Goal: Register for event/course

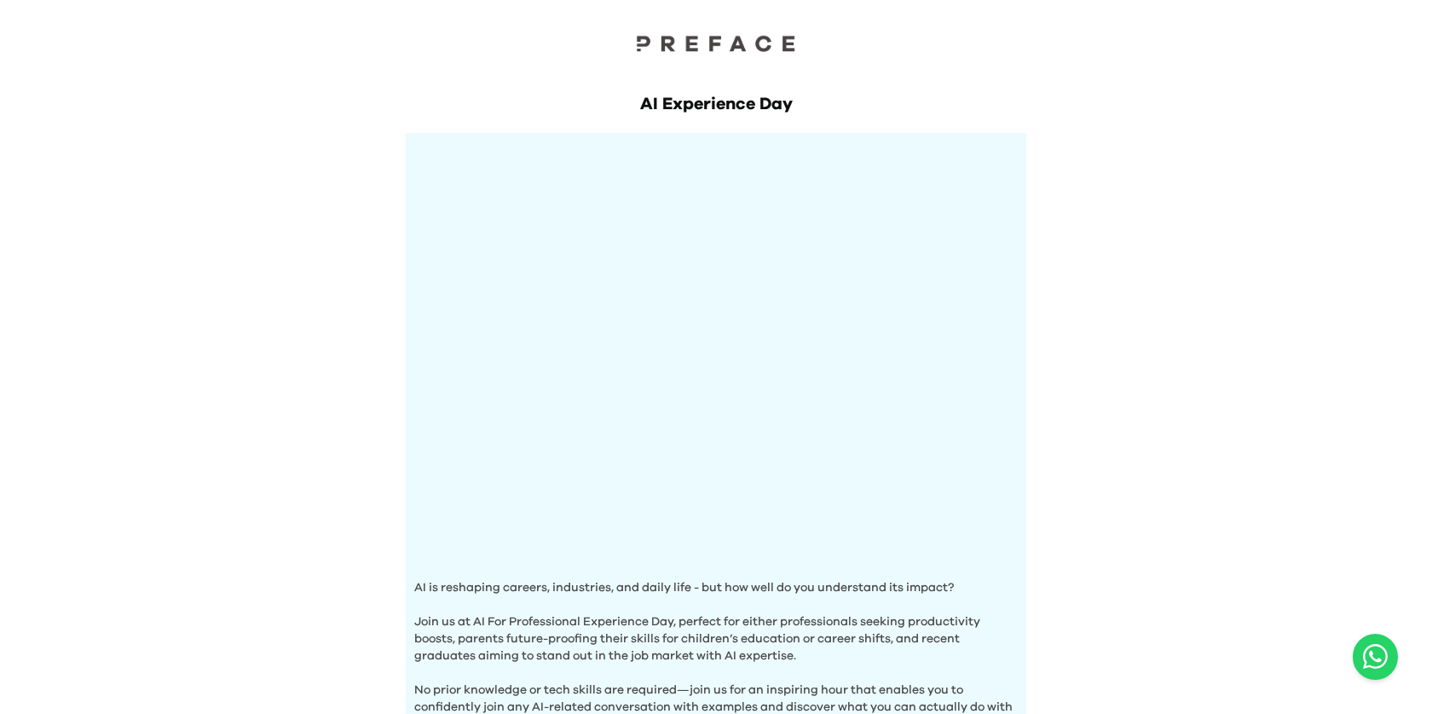
scroll to position [544, 0]
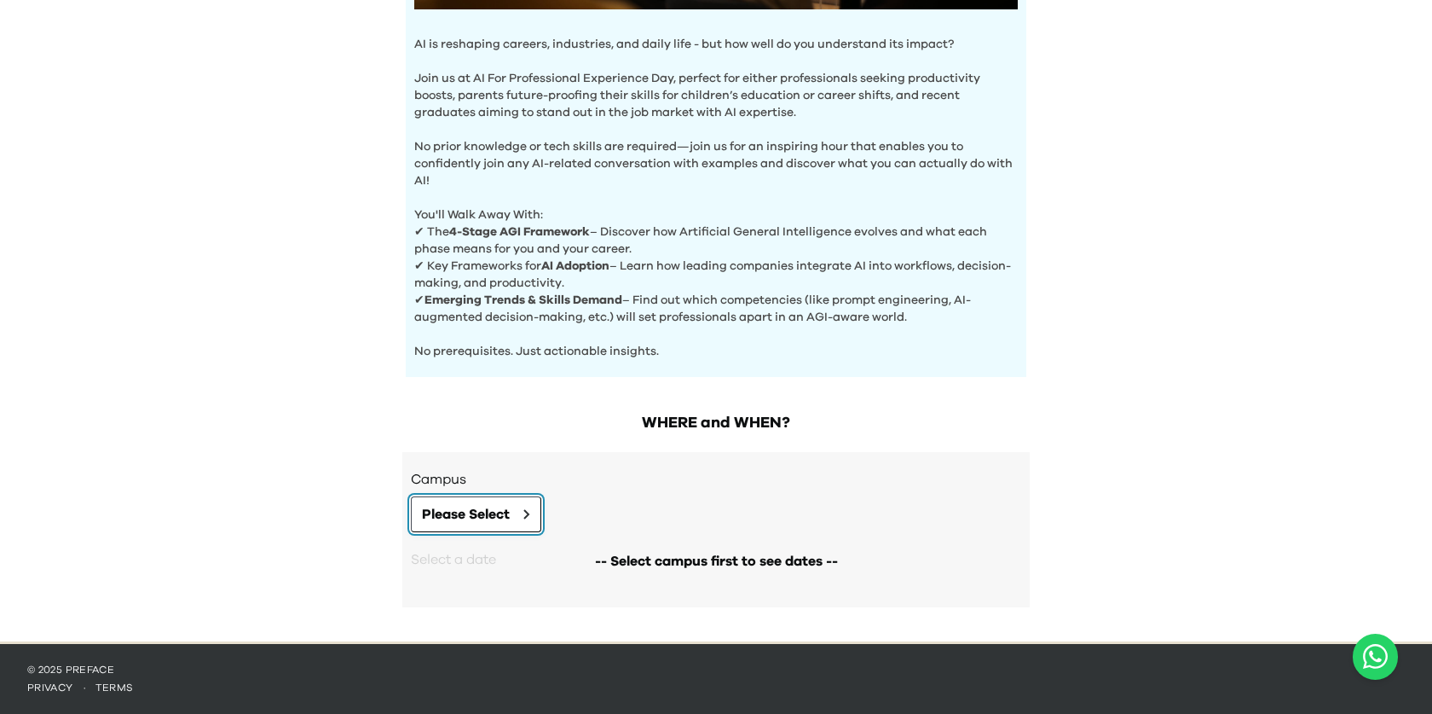
click at [494, 517] on span "Please Select" at bounding box center [466, 514] width 88 height 20
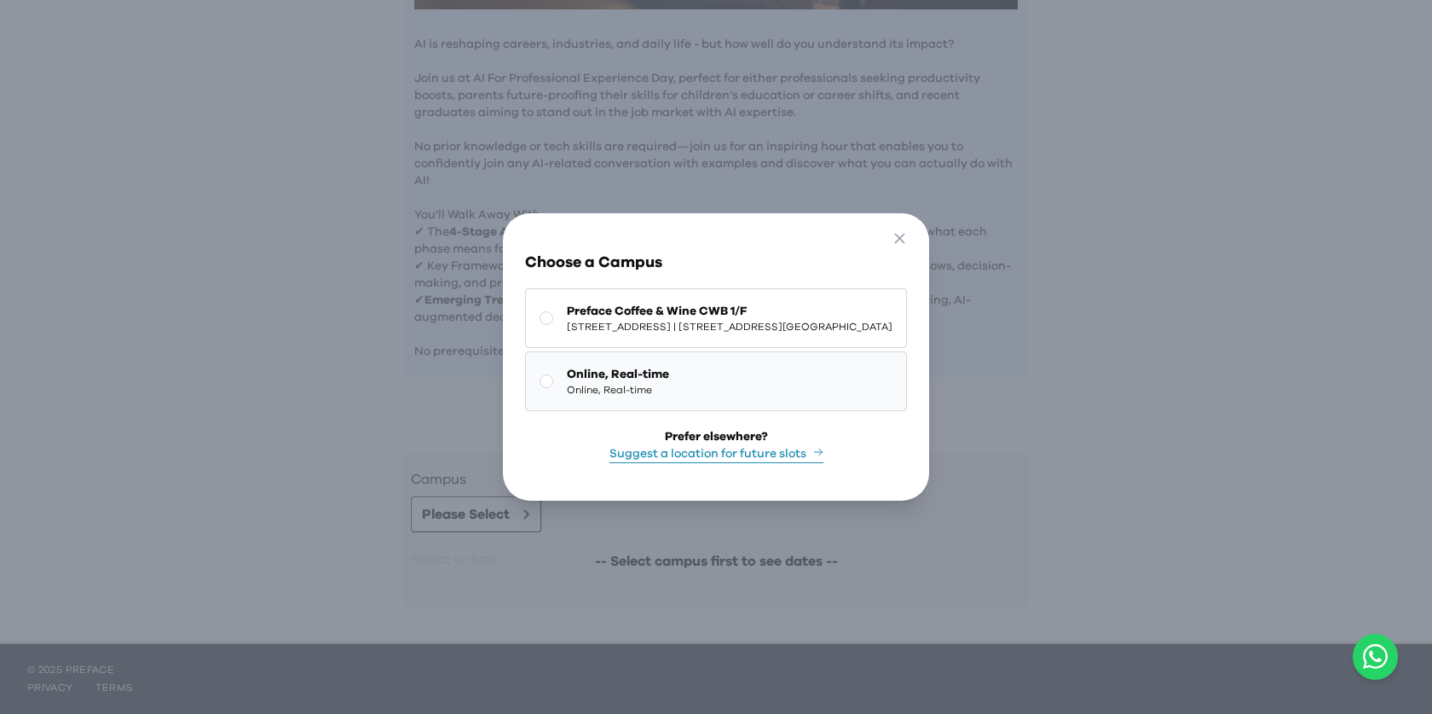
click at [567, 393] on span "Online, Real-time" at bounding box center [618, 390] width 102 height 14
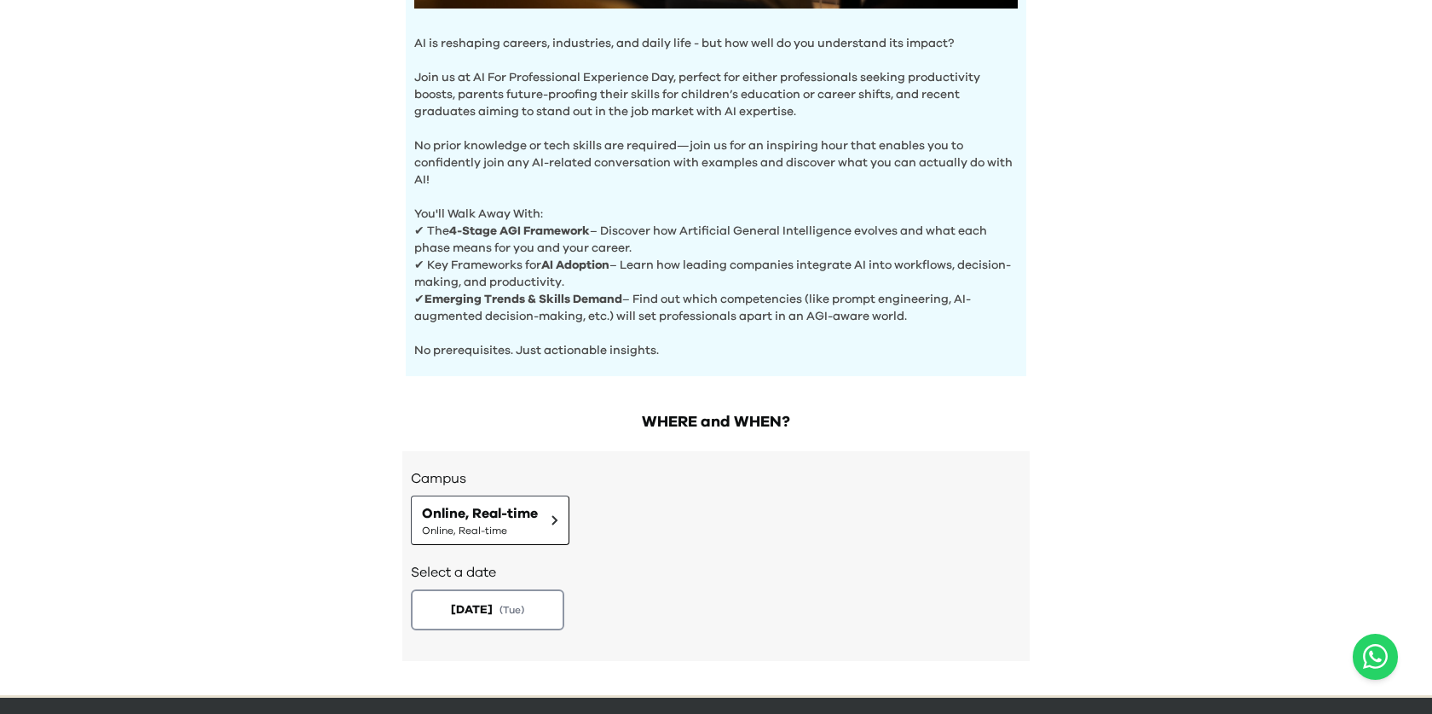
scroll to position [598, 0]
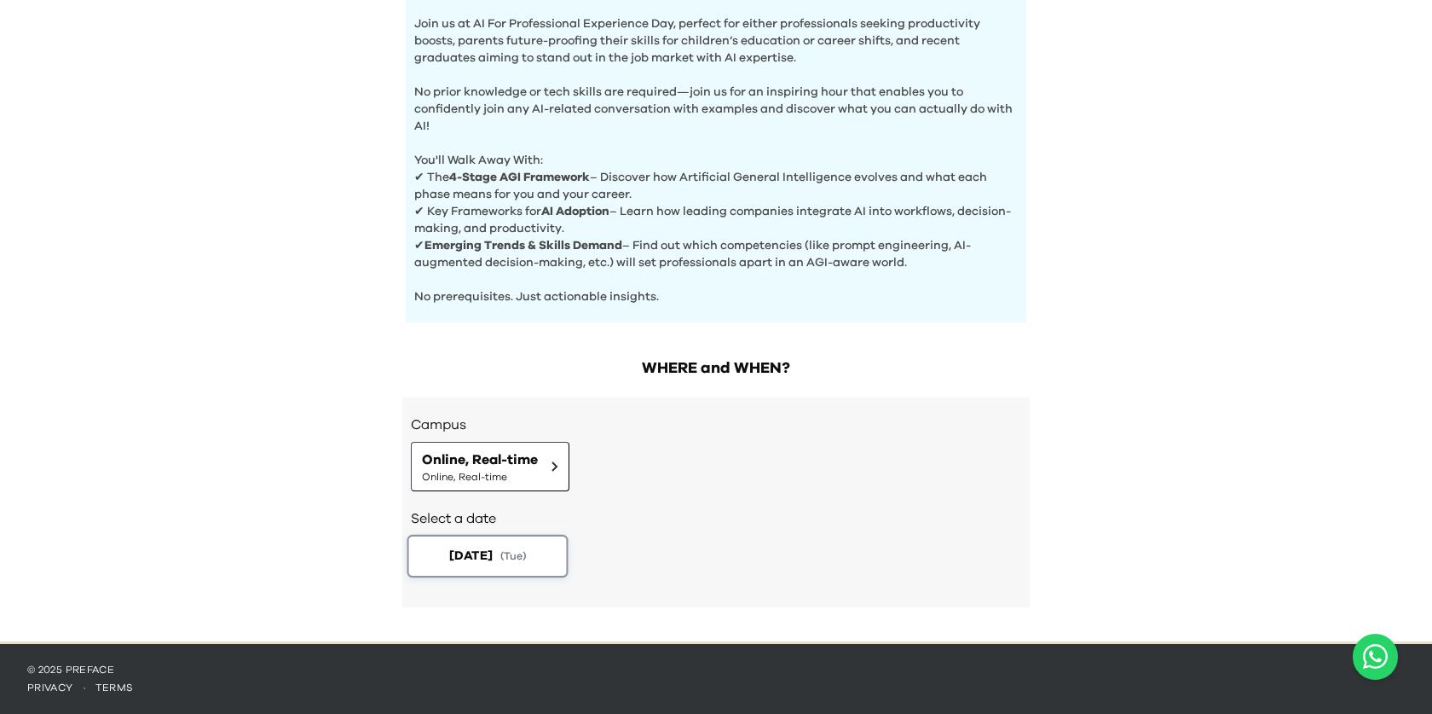
click at [545, 549] on button "[DATE] ( Tue )" at bounding box center [488, 556] width 161 height 43
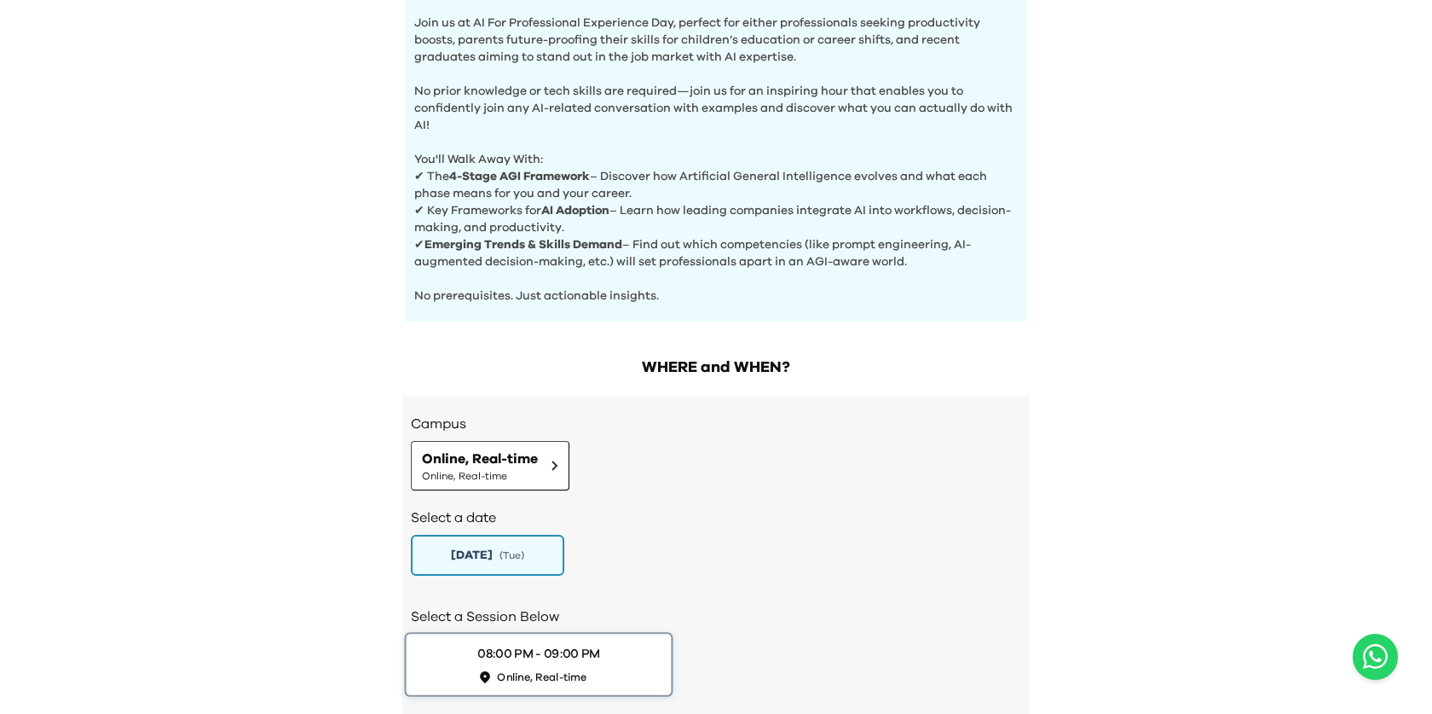
scroll to position [718, 0]
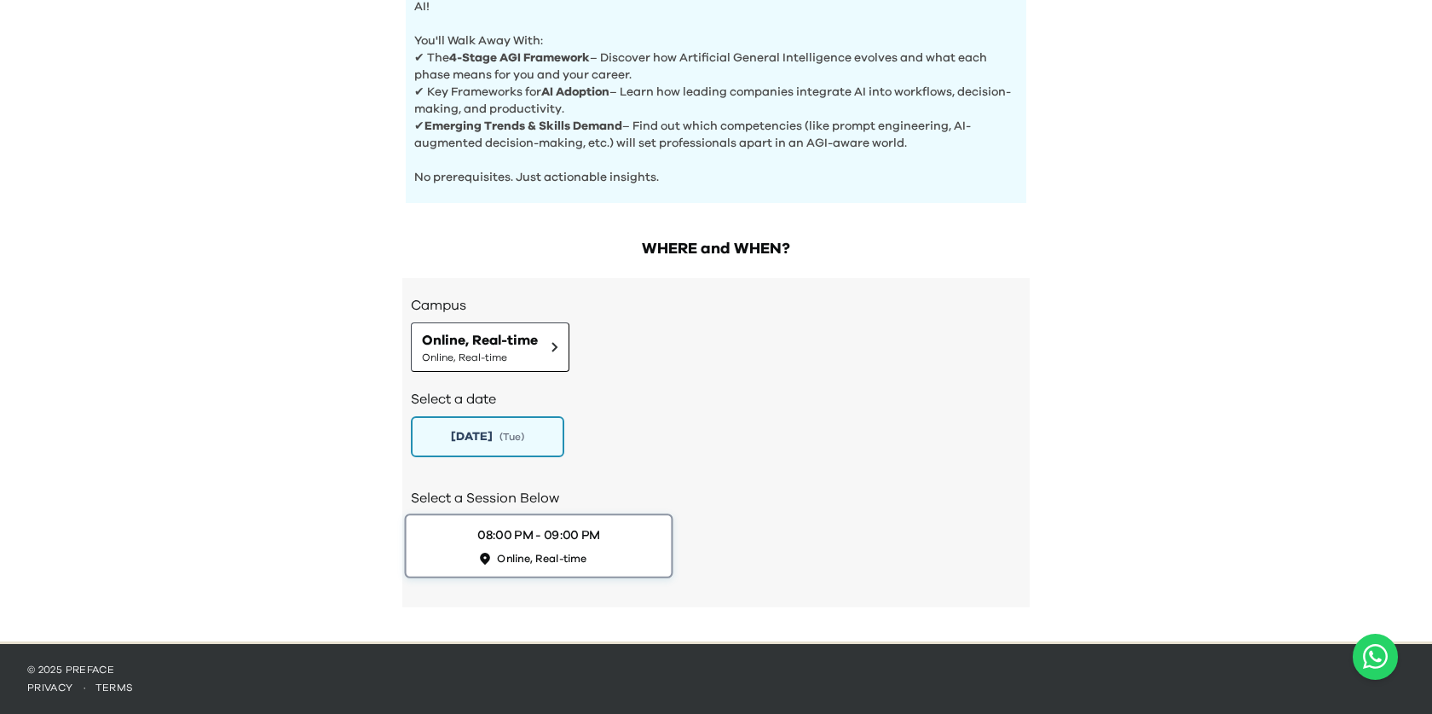
click at [542, 541] on div "08:00 PM - 09:00 PM" at bounding box center [538, 535] width 123 height 18
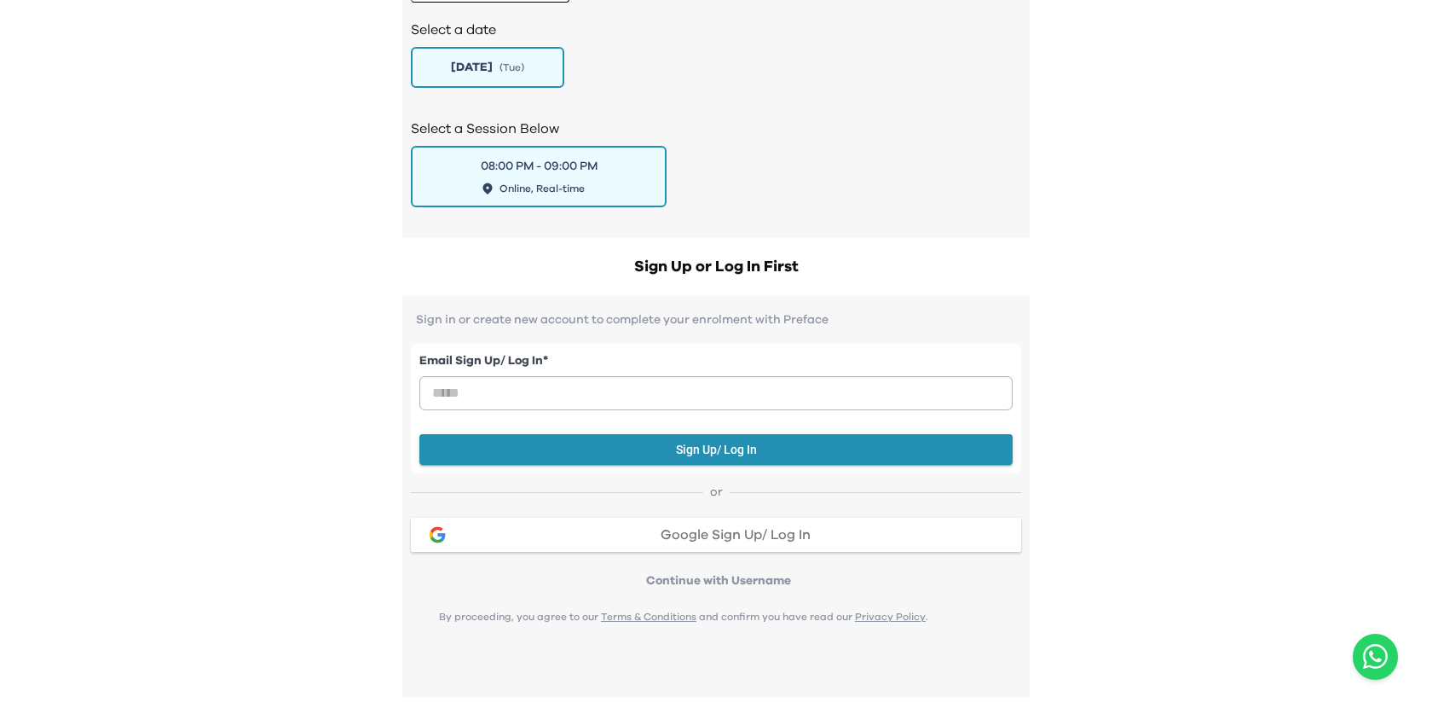
scroll to position [1146, 0]
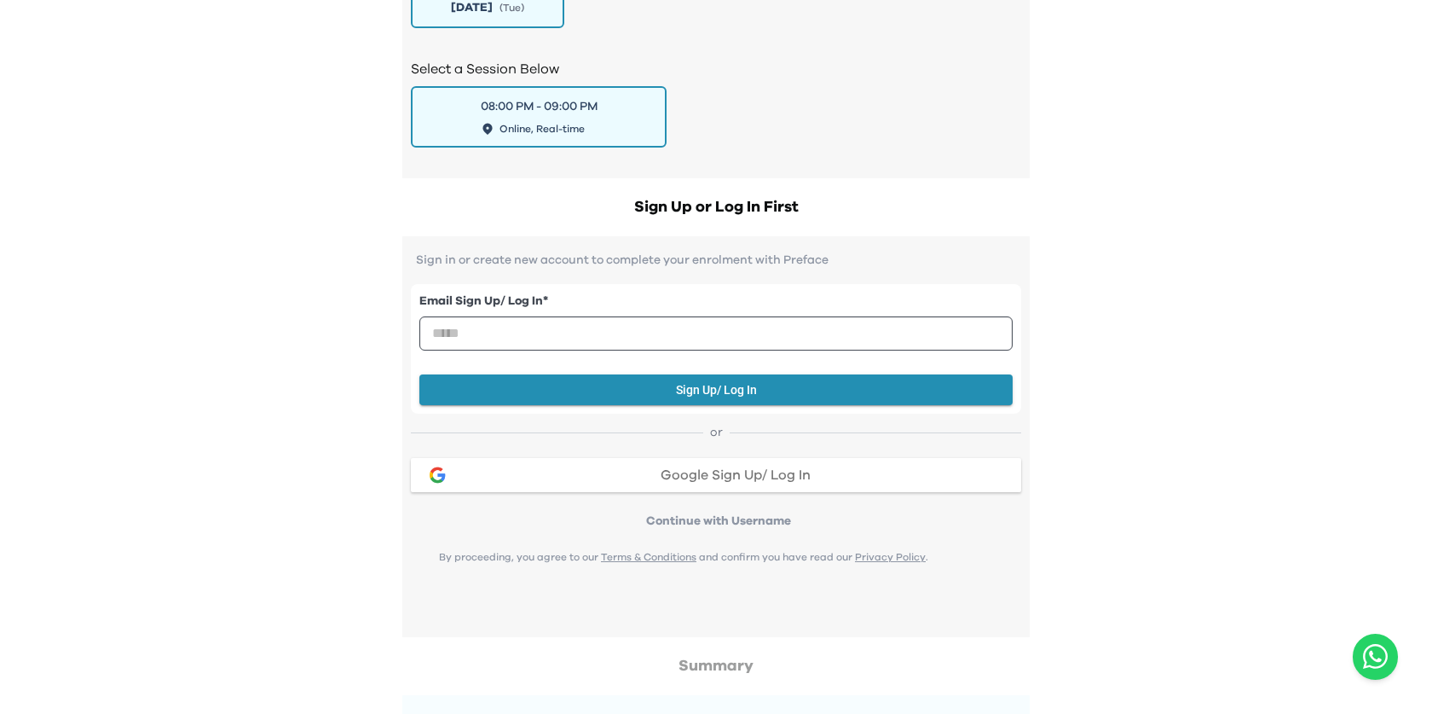
click at [729, 481] on span "Google Sign Up/ Log In" at bounding box center [736, 475] width 150 height 14
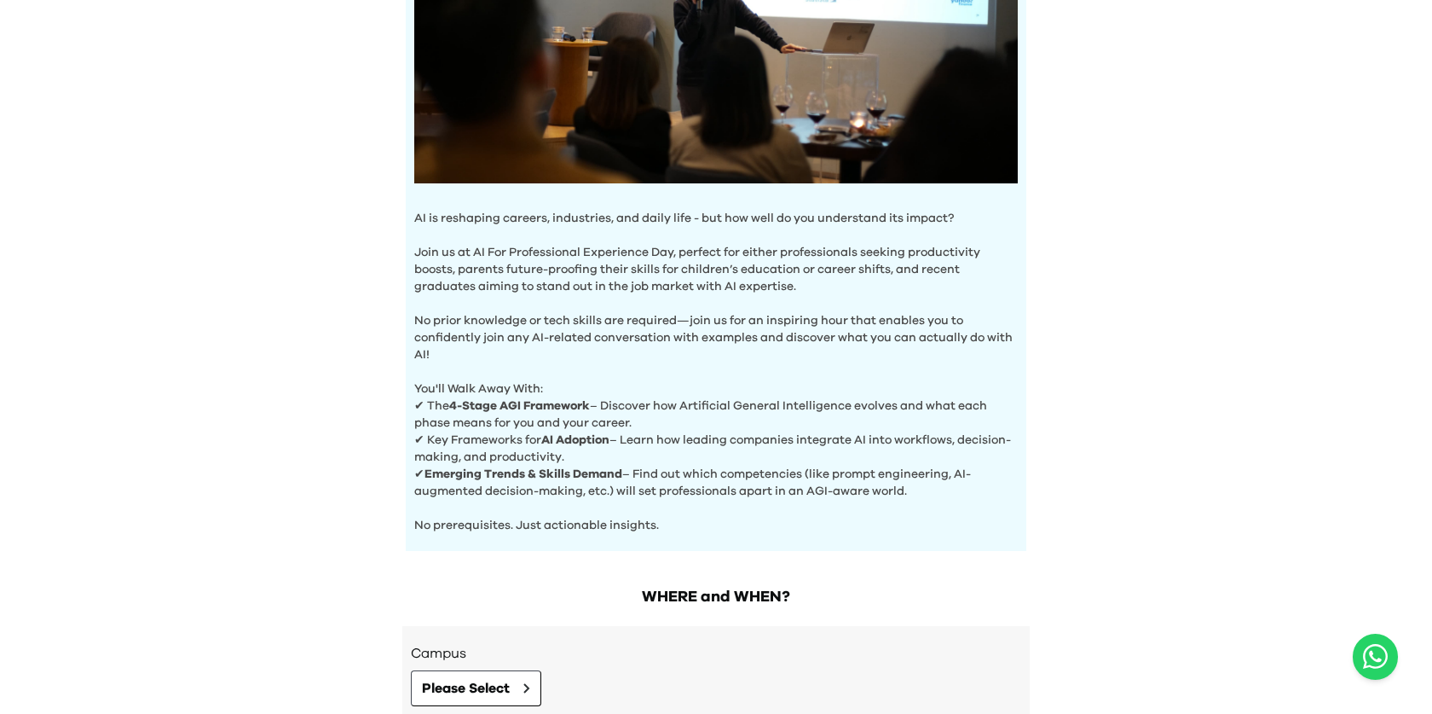
scroll to position [544, 0]
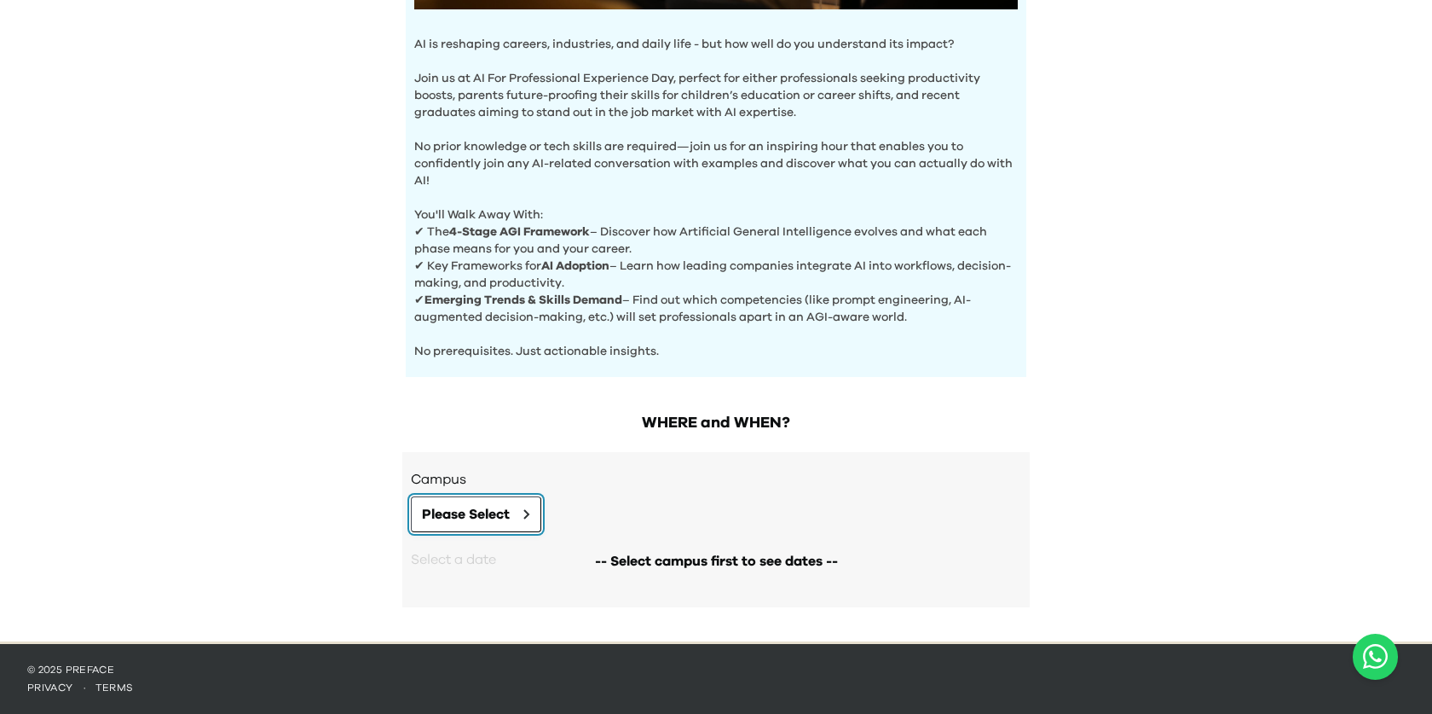
click at [493, 513] on span "Please Select" at bounding box center [466, 514] width 88 height 20
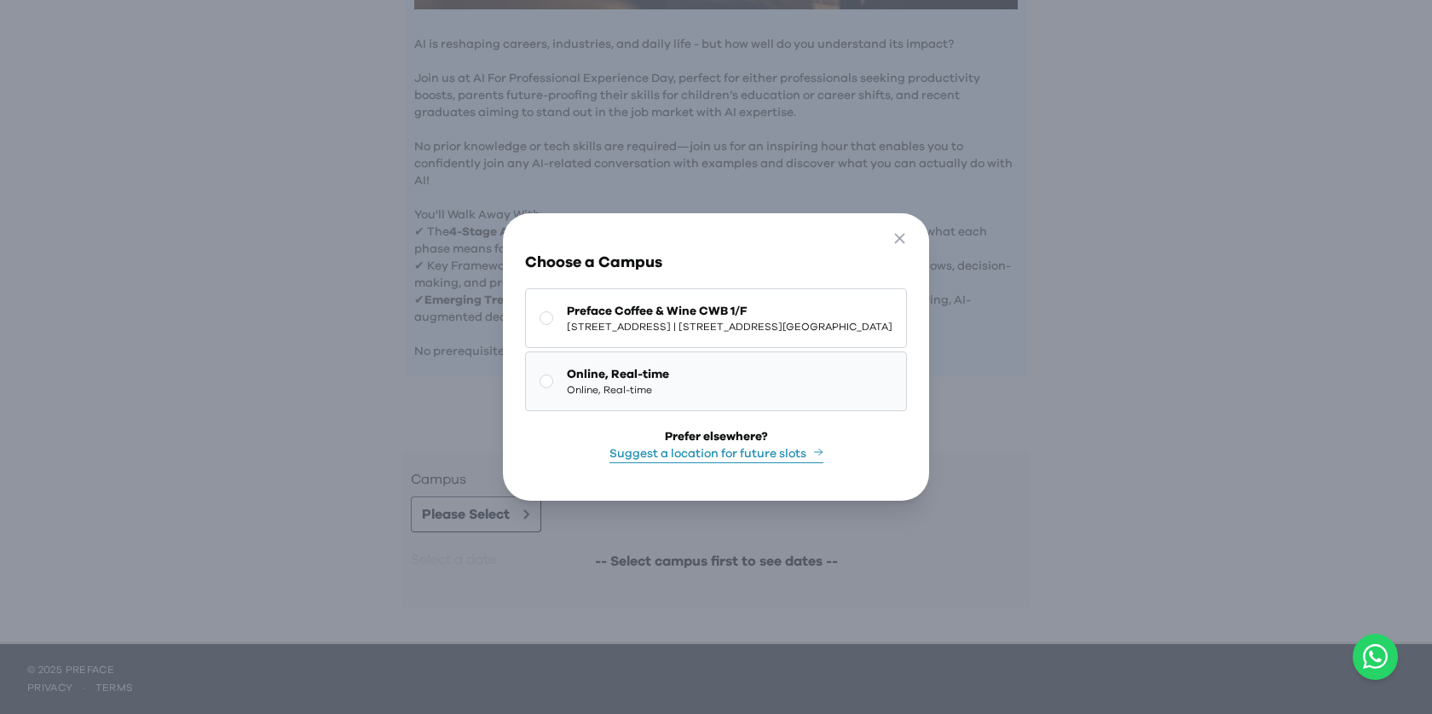
click at [588, 392] on span "Online, Real-time" at bounding box center [618, 390] width 102 height 14
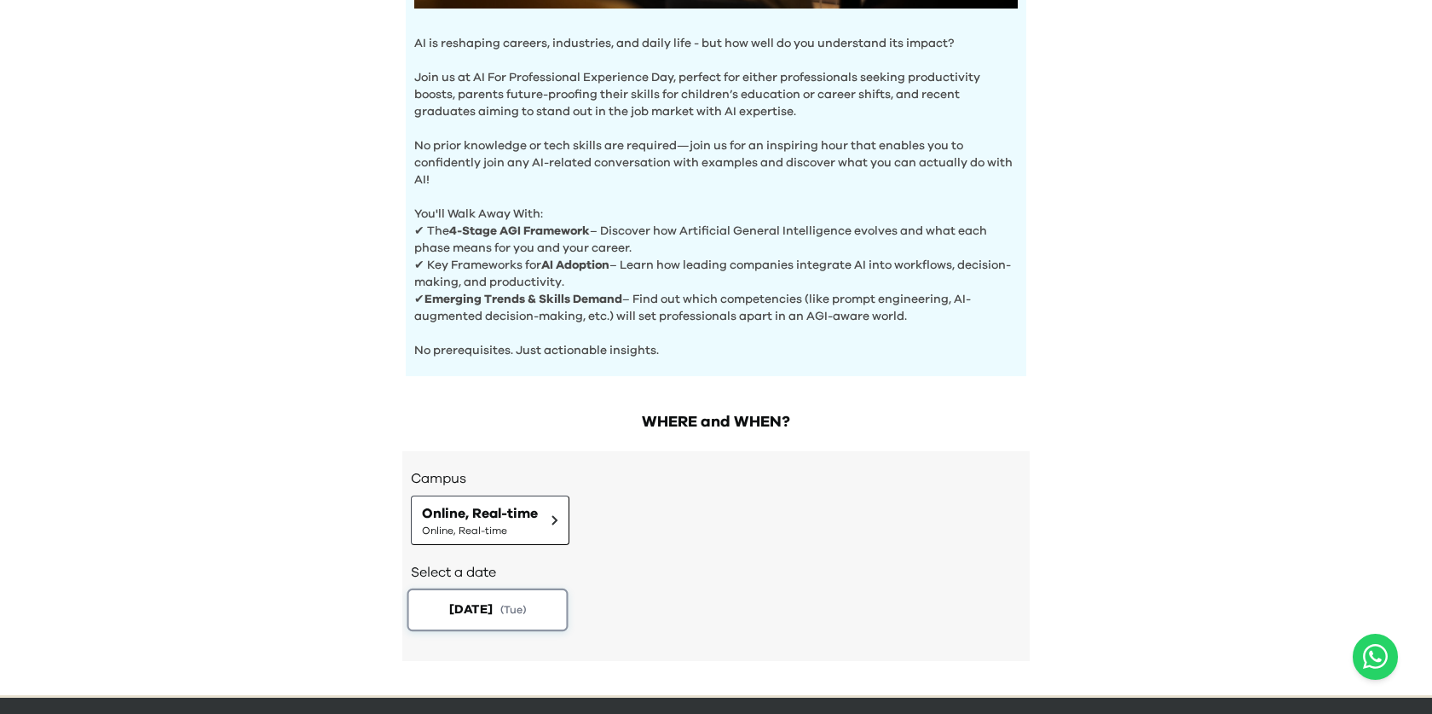
click at [506, 598] on button "[DATE] ( Tue )" at bounding box center [488, 609] width 161 height 43
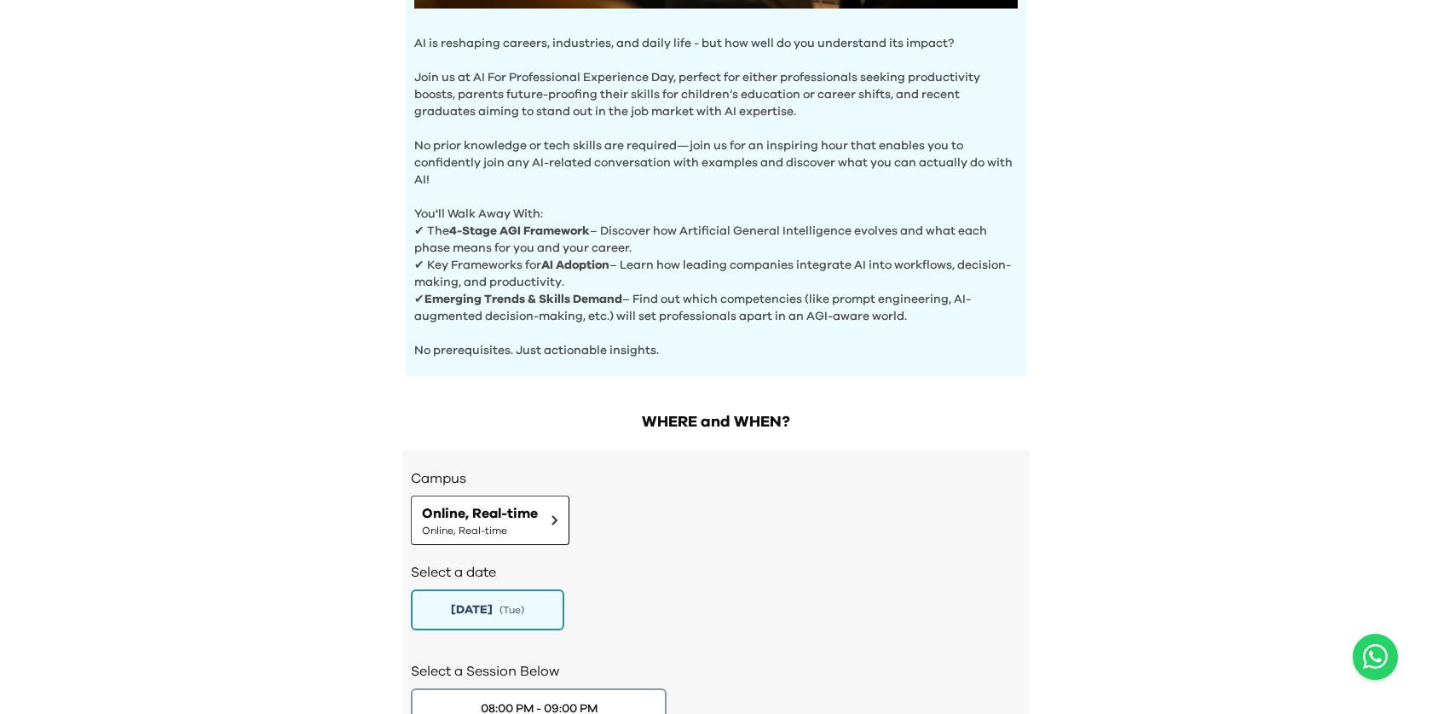
scroll to position [673, 0]
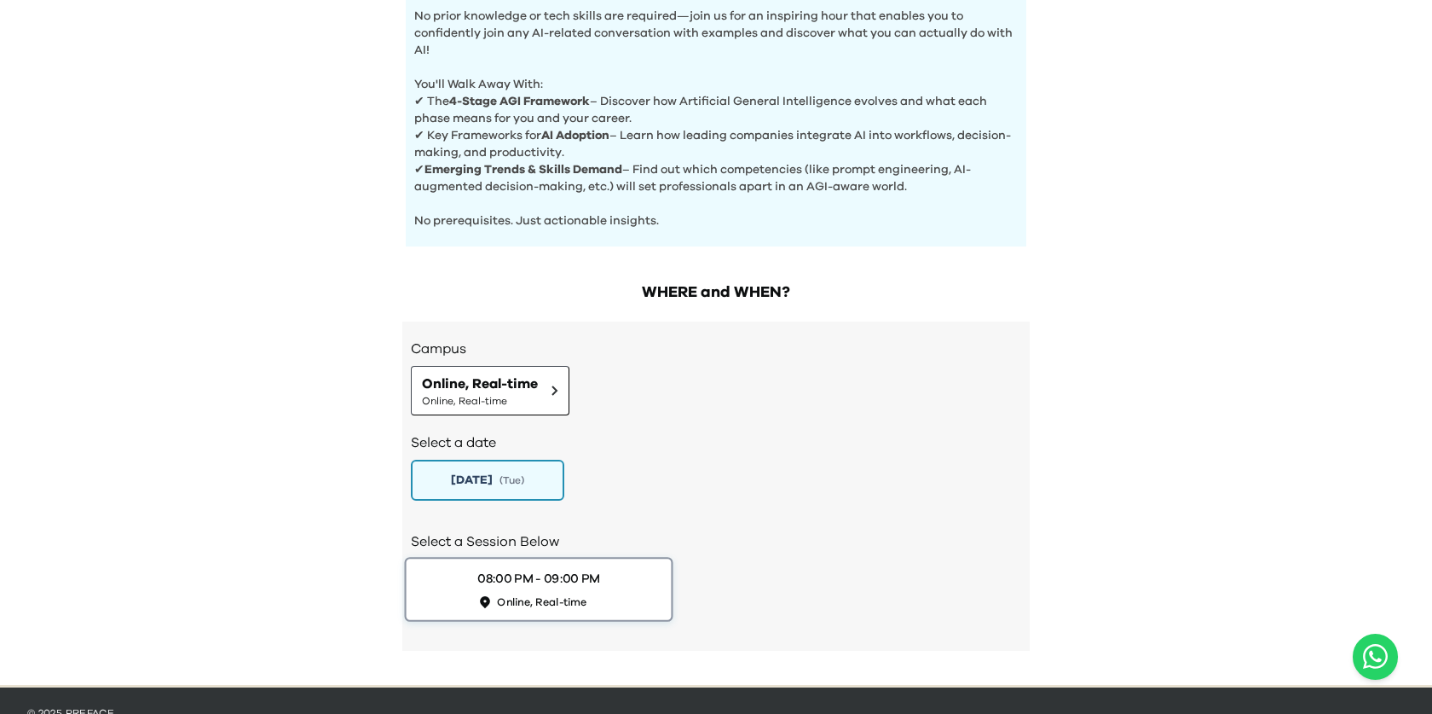
click at [494, 588] on div "08:00 PM - 09:00 PM Online, Real-time" at bounding box center [538, 588] width 123 height 39
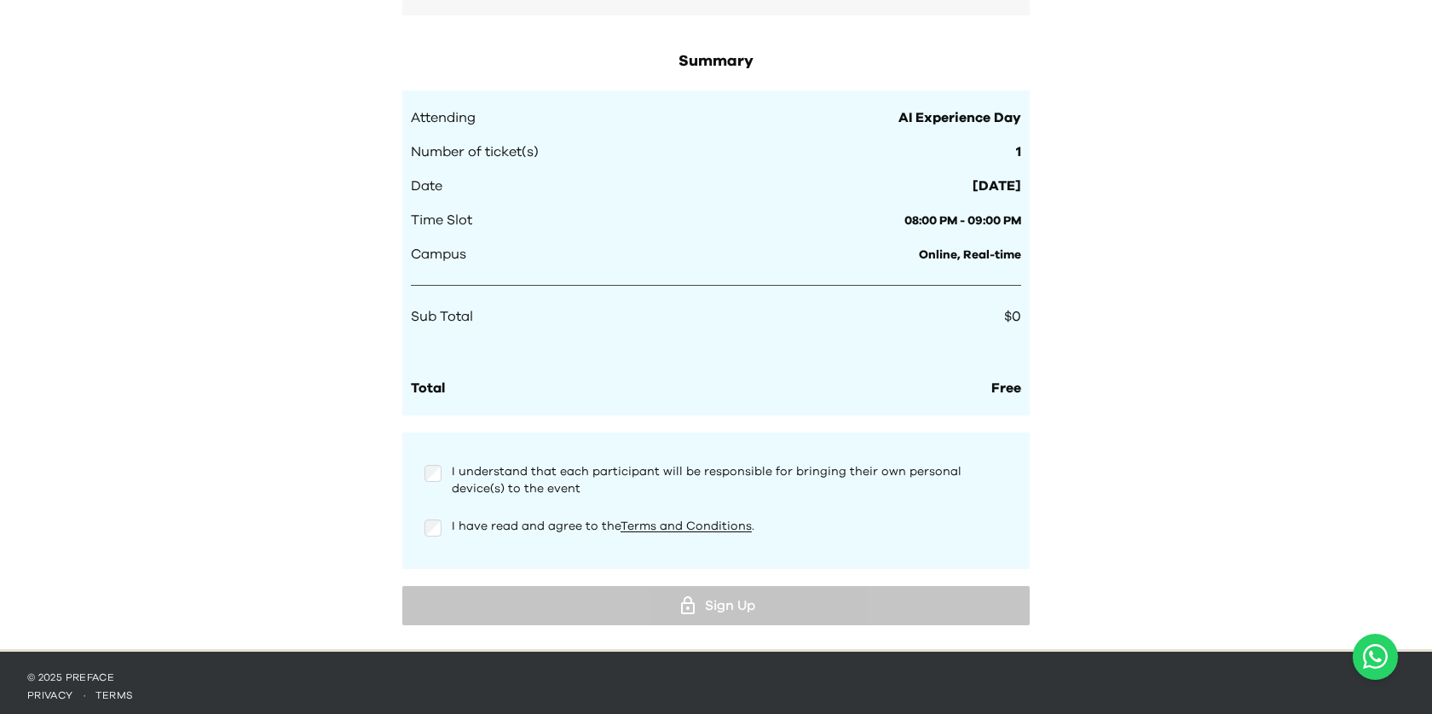
scroll to position [1495, 0]
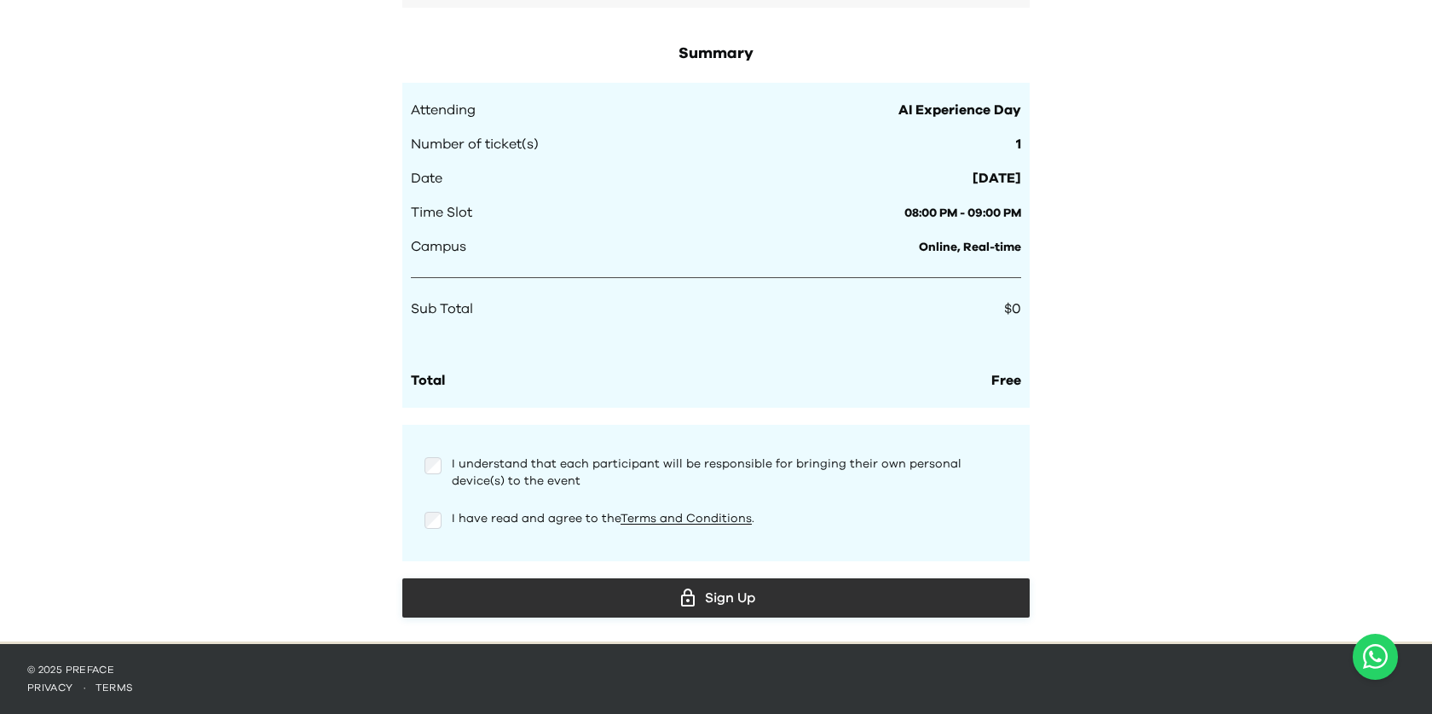
click at [551, 607] on div "Sign Up" at bounding box center [716, 598] width 600 height 26
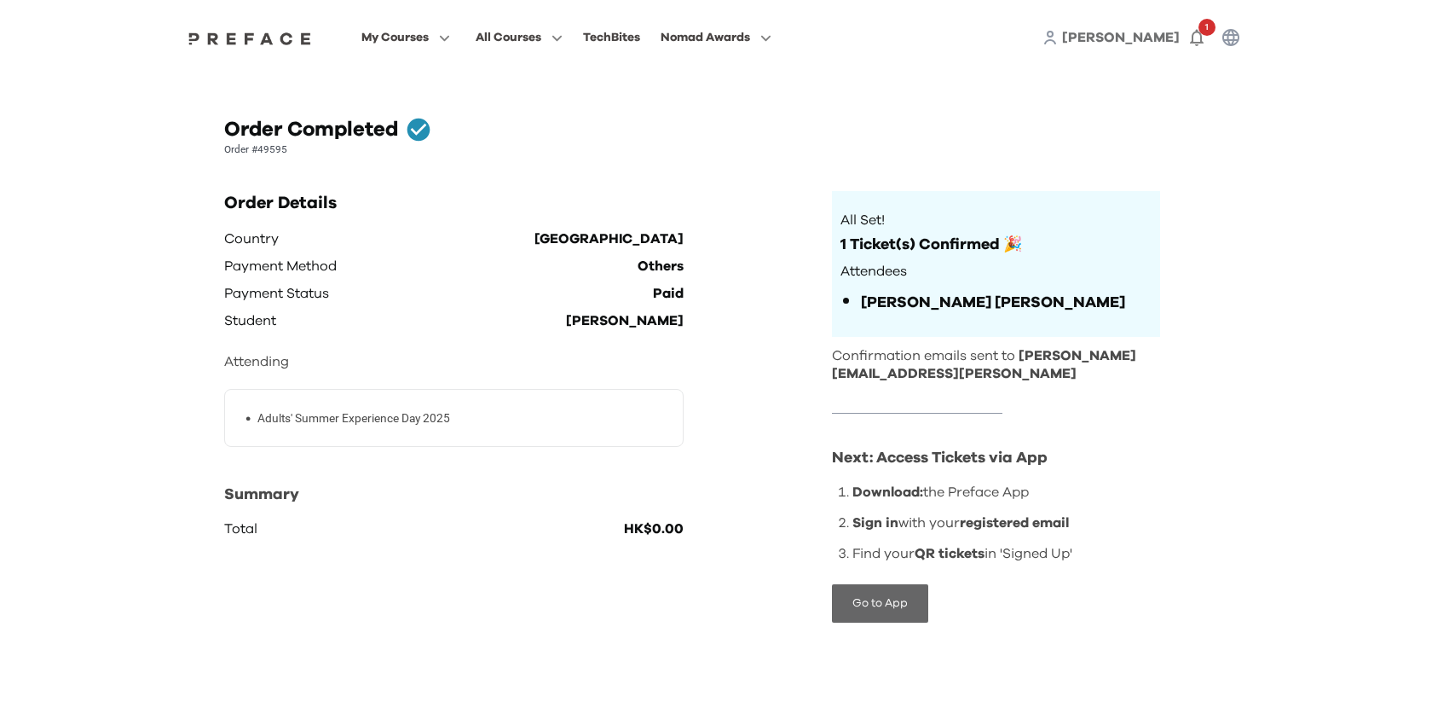
click at [864, 611] on button "Go to App" at bounding box center [880, 603] width 96 height 38
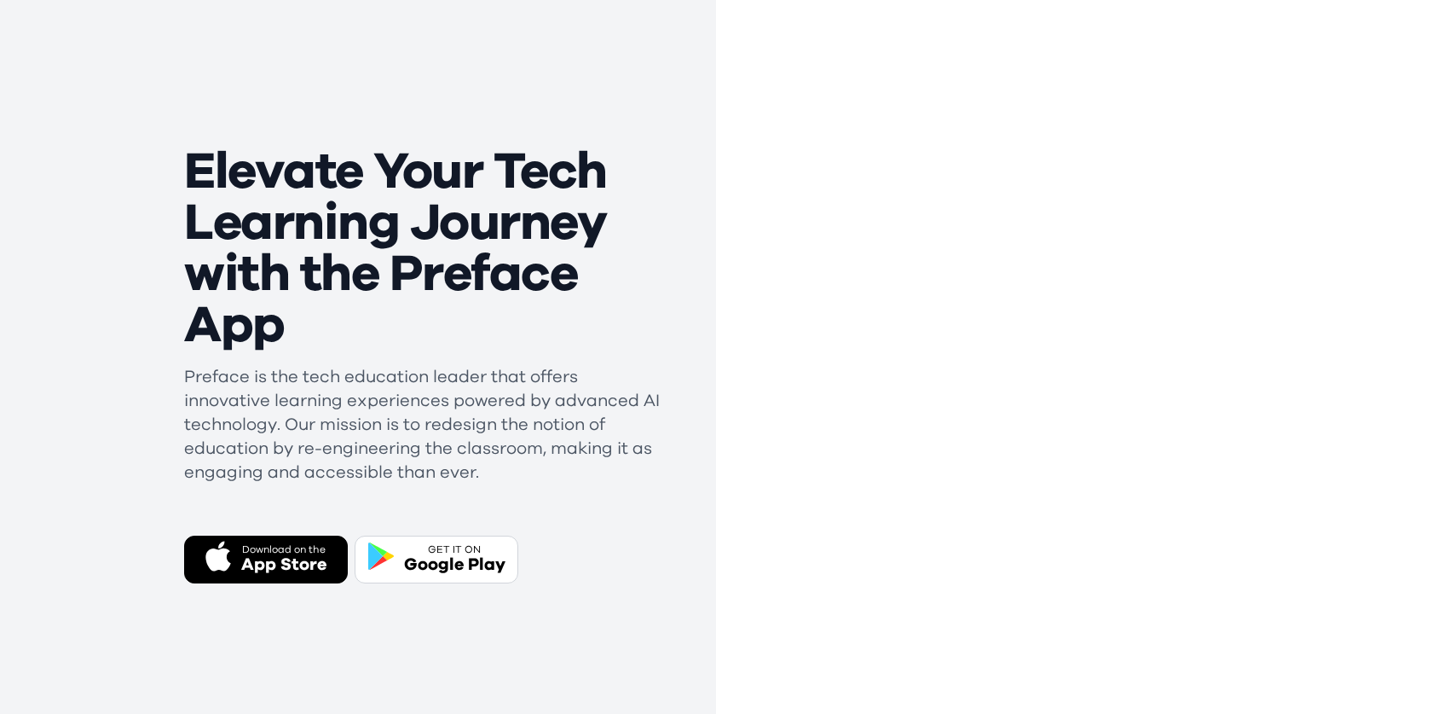
scroll to position [216, 0]
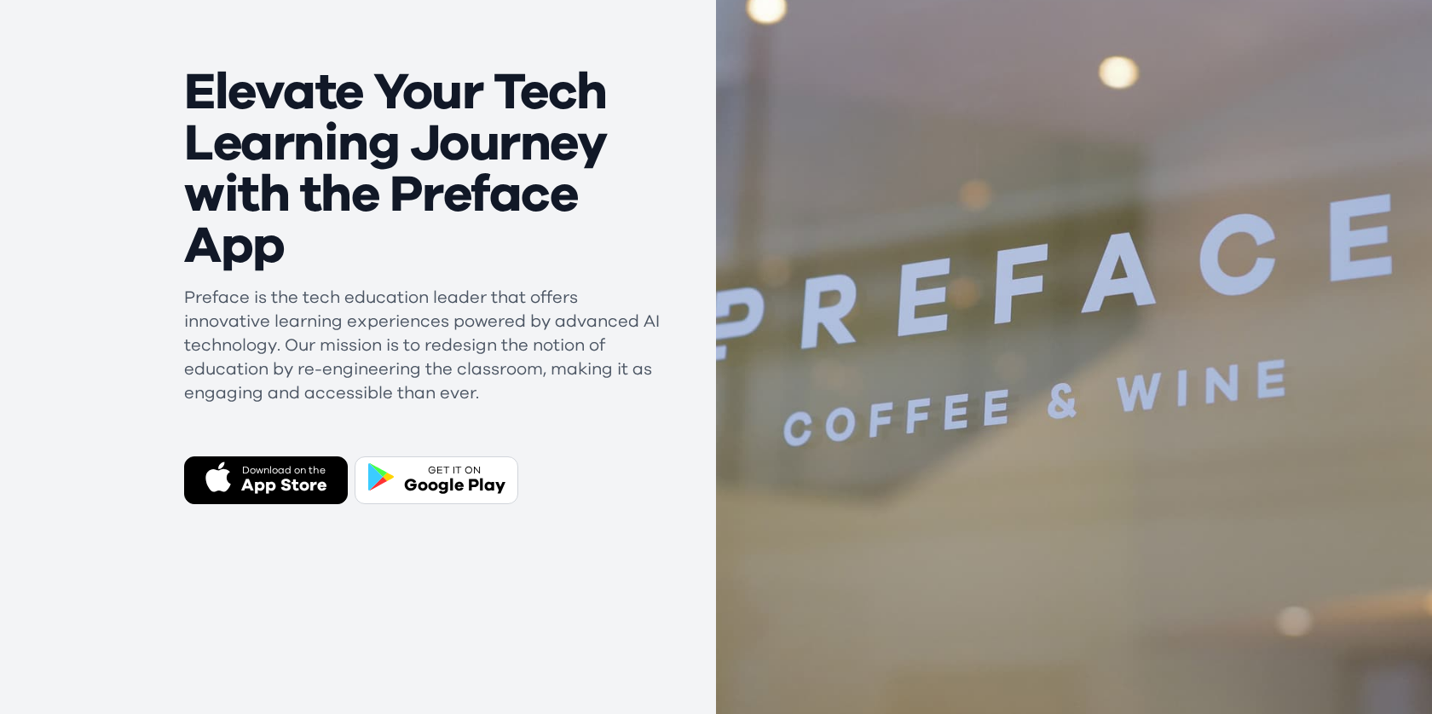
click at [213, 494] on div "button" at bounding box center [218, 480] width 26 height 40
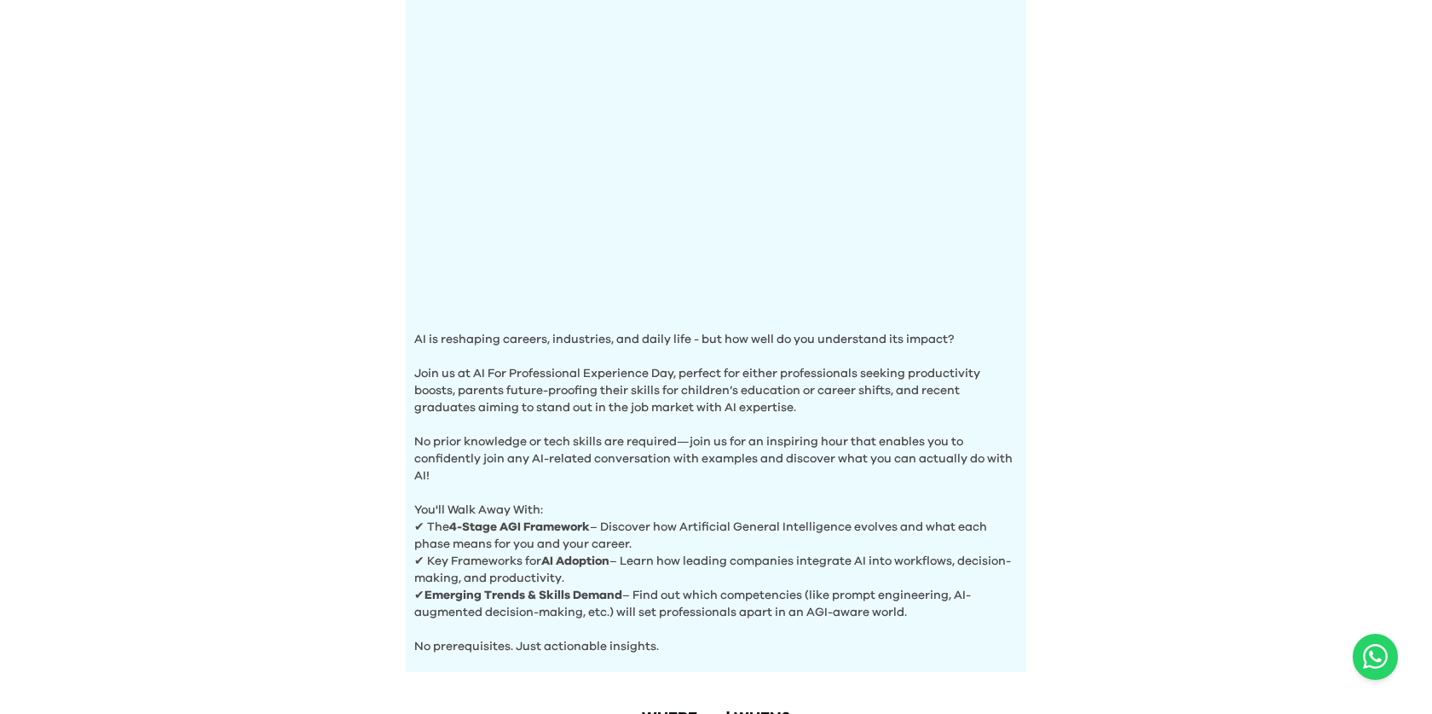
scroll to position [544, 0]
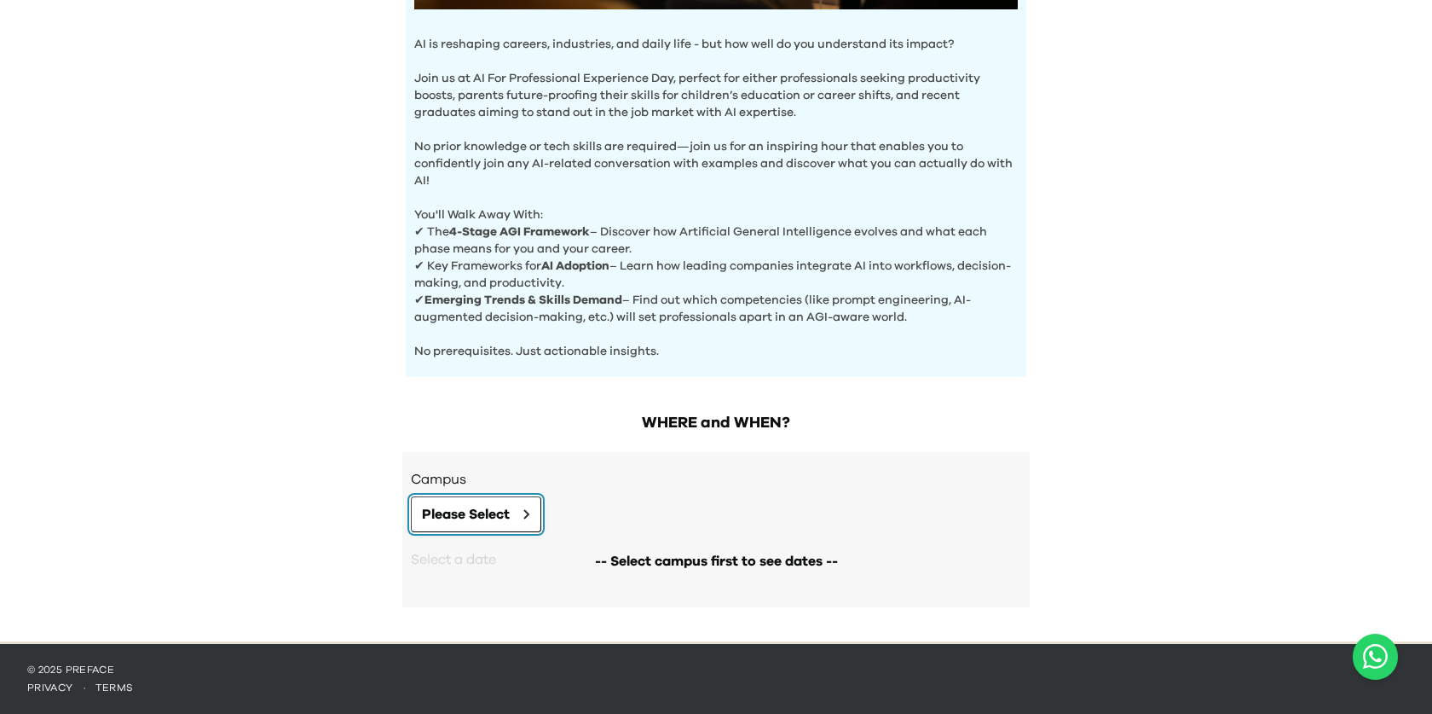
click at [510, 511] on span "Please Select" at bounding box center [466, 514] width 88 height 20
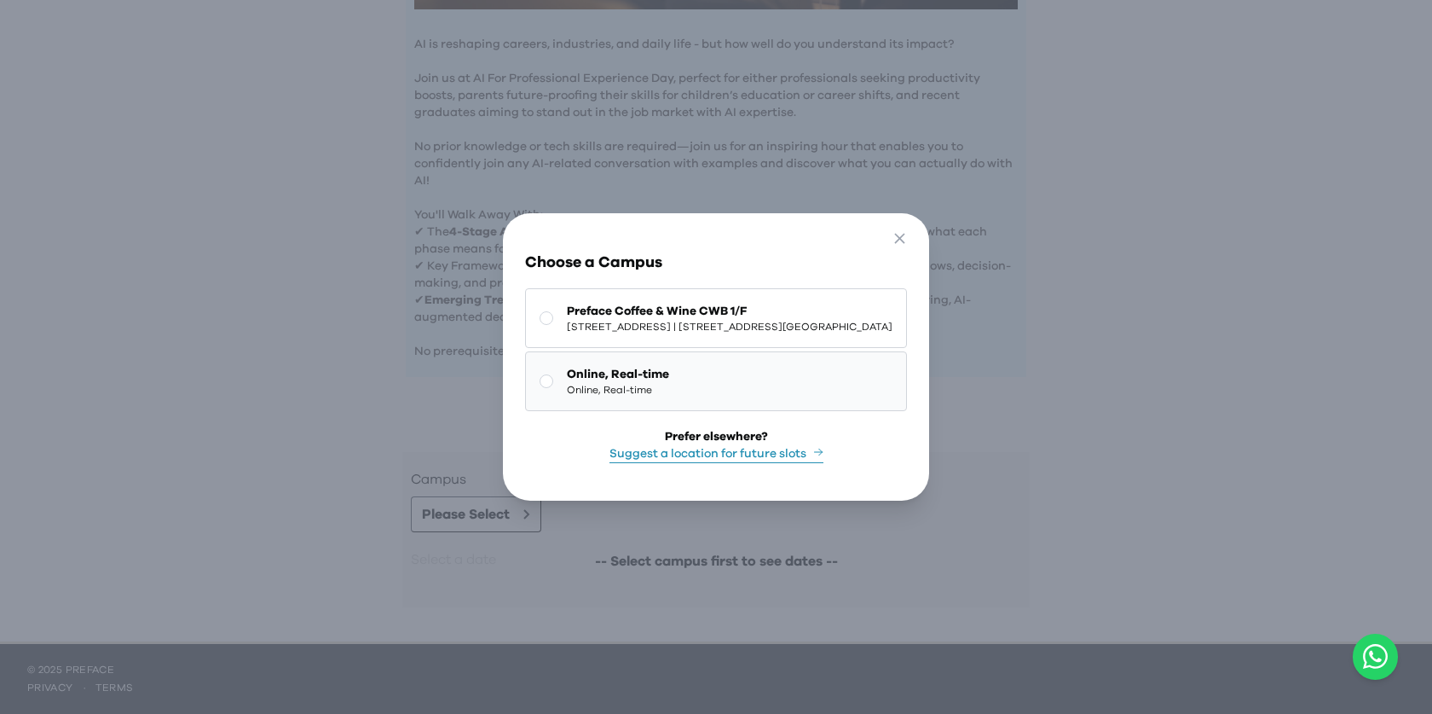
click at [625, 379] on span "Online, Real-time" at bounding box center [618, 374] width 102 height 17
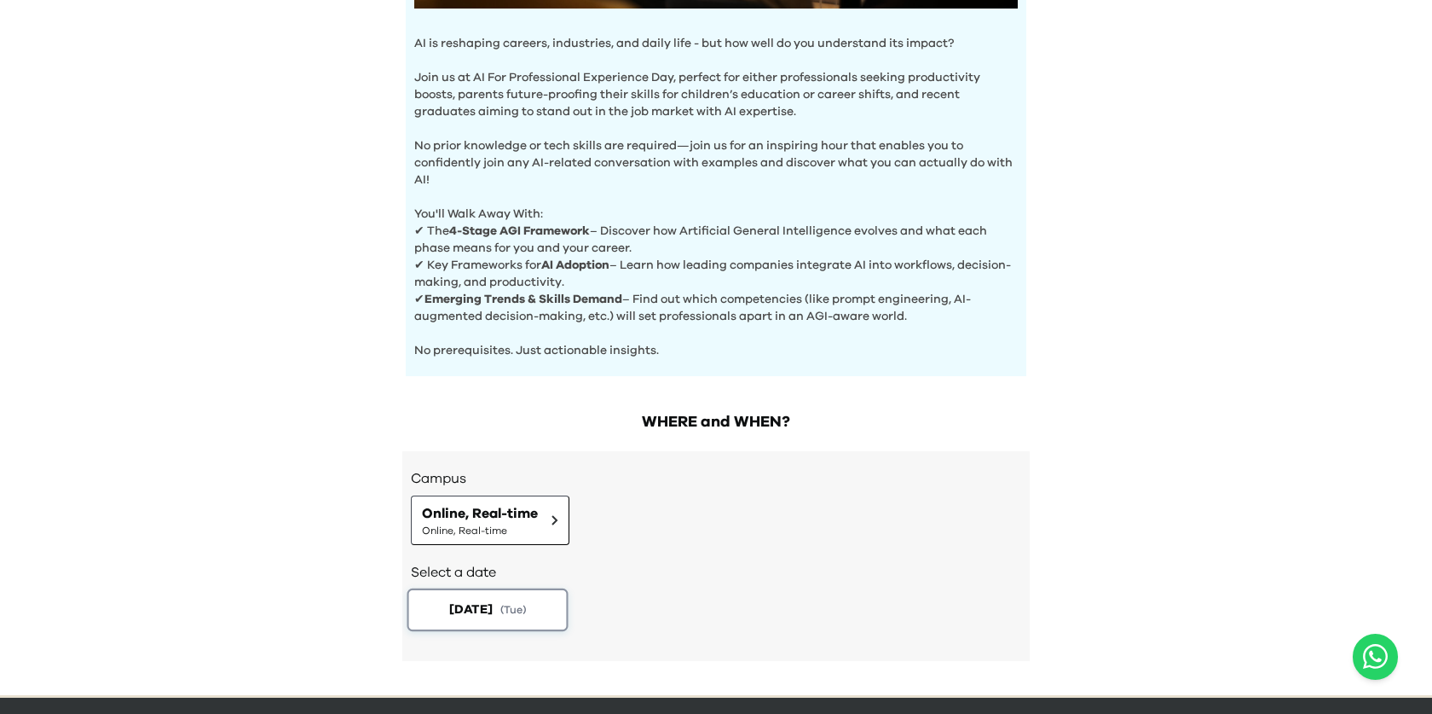
scroll to position [598, 0]
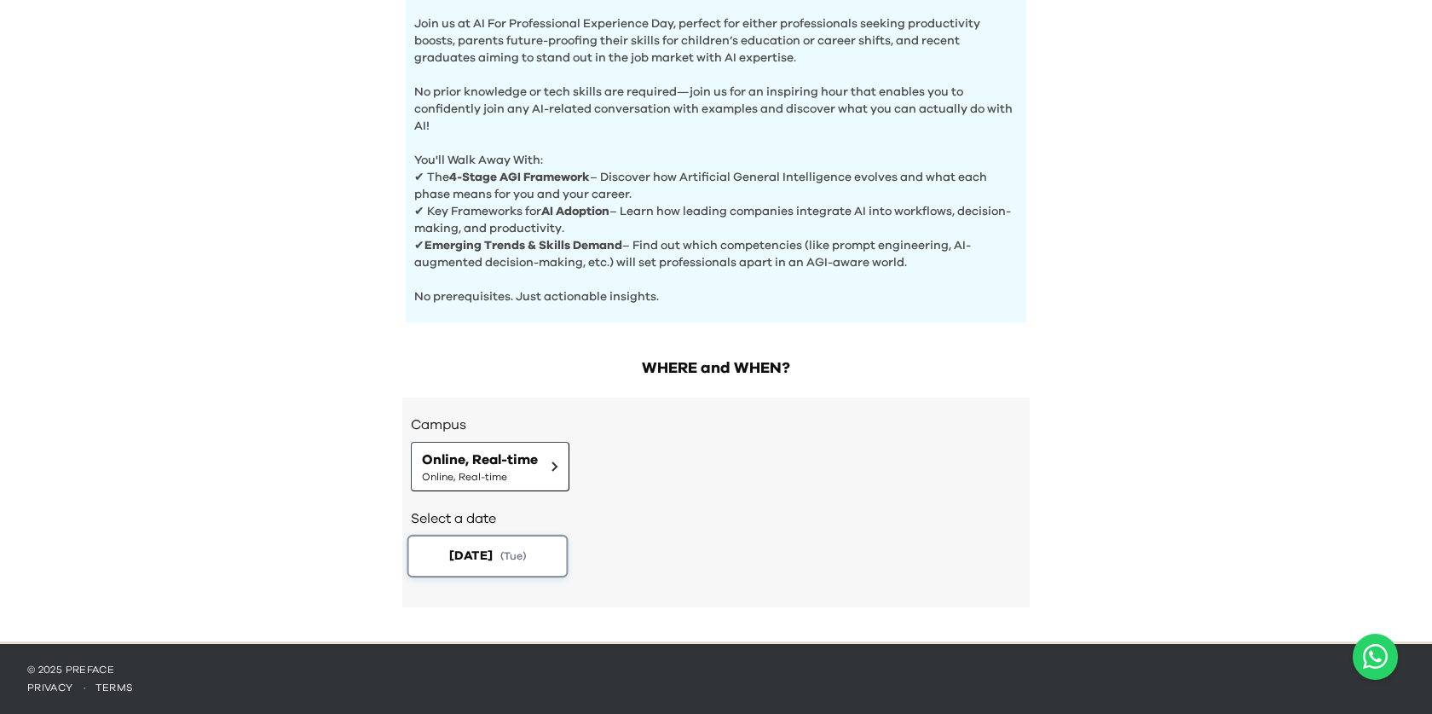
click at [526, 559] on span "( Tue )" at bounding box center [513, 555] width 26 height 14
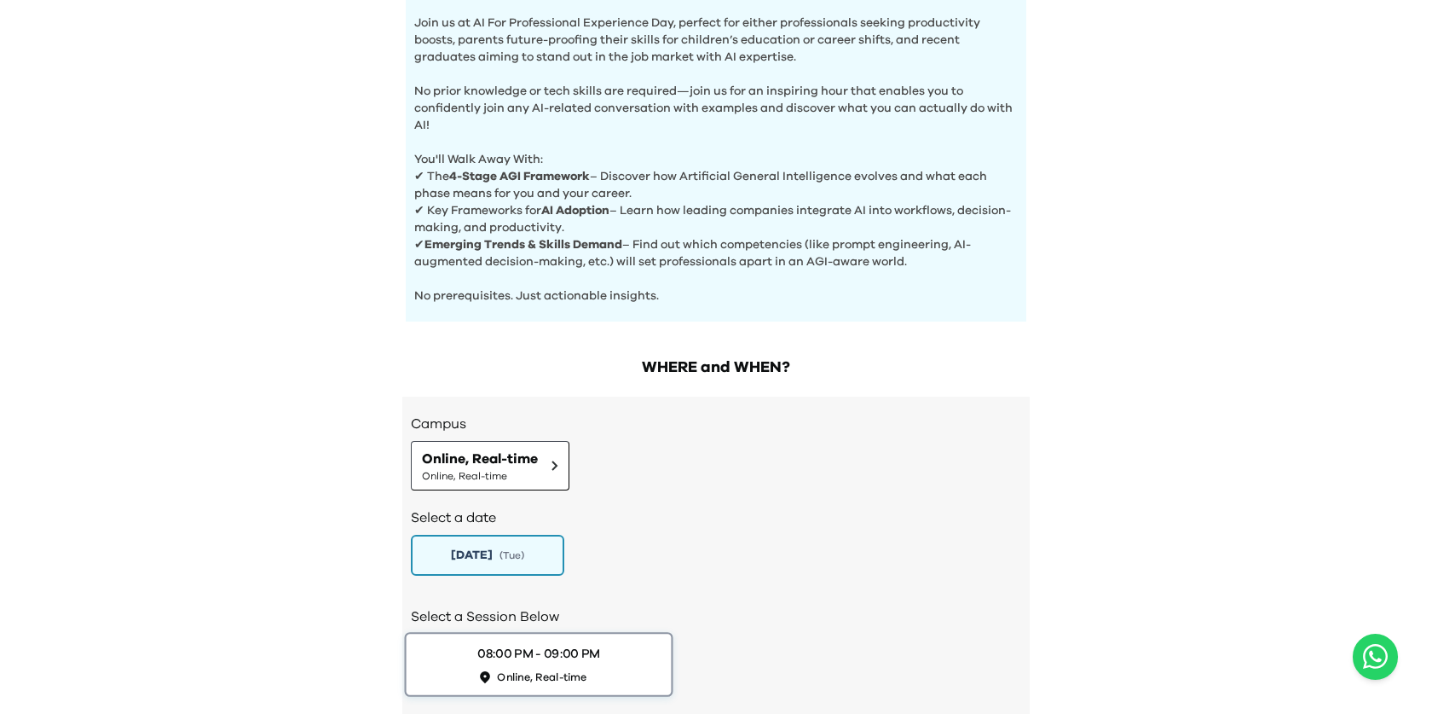
click at [537, 639] on button "08:00 PM - 09:00 PM Online, Real-time" at bounding box center [539, 664] width 269 height 65
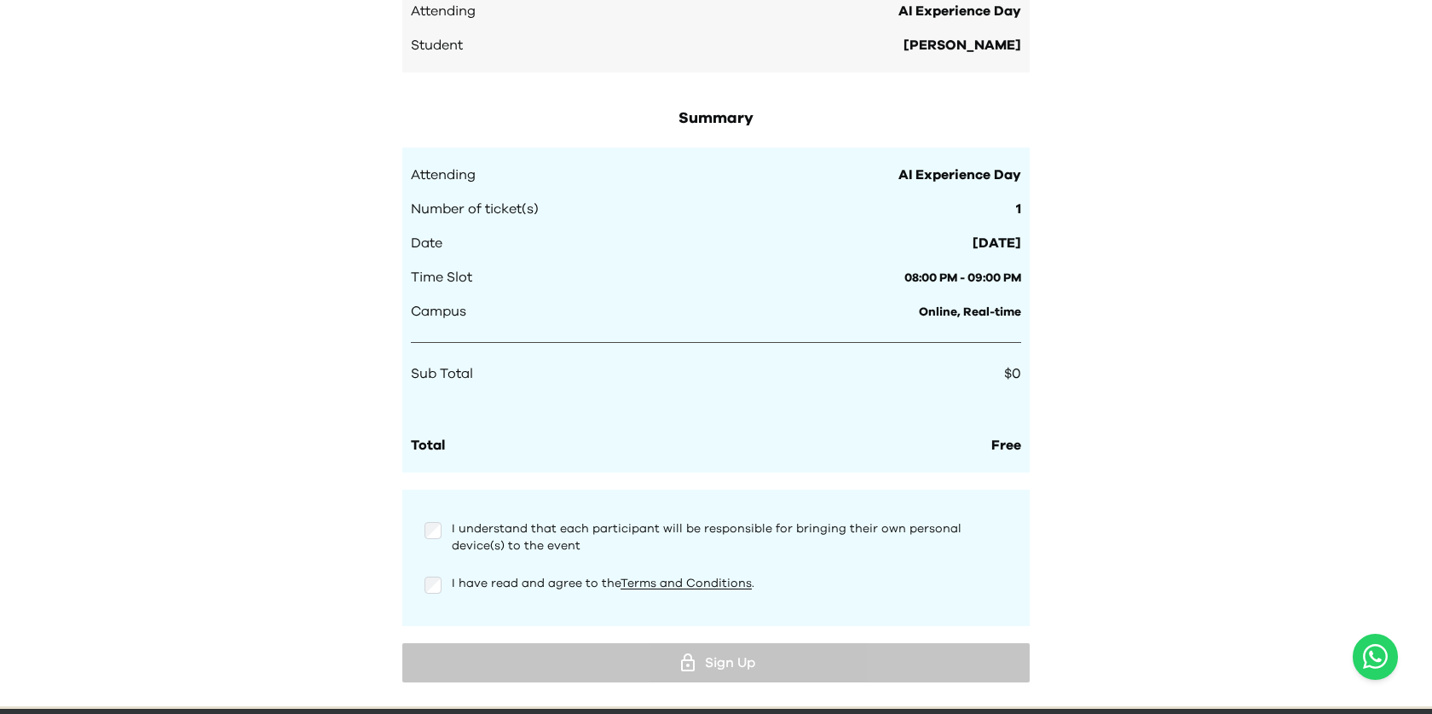
scroll to position [1495, 0]
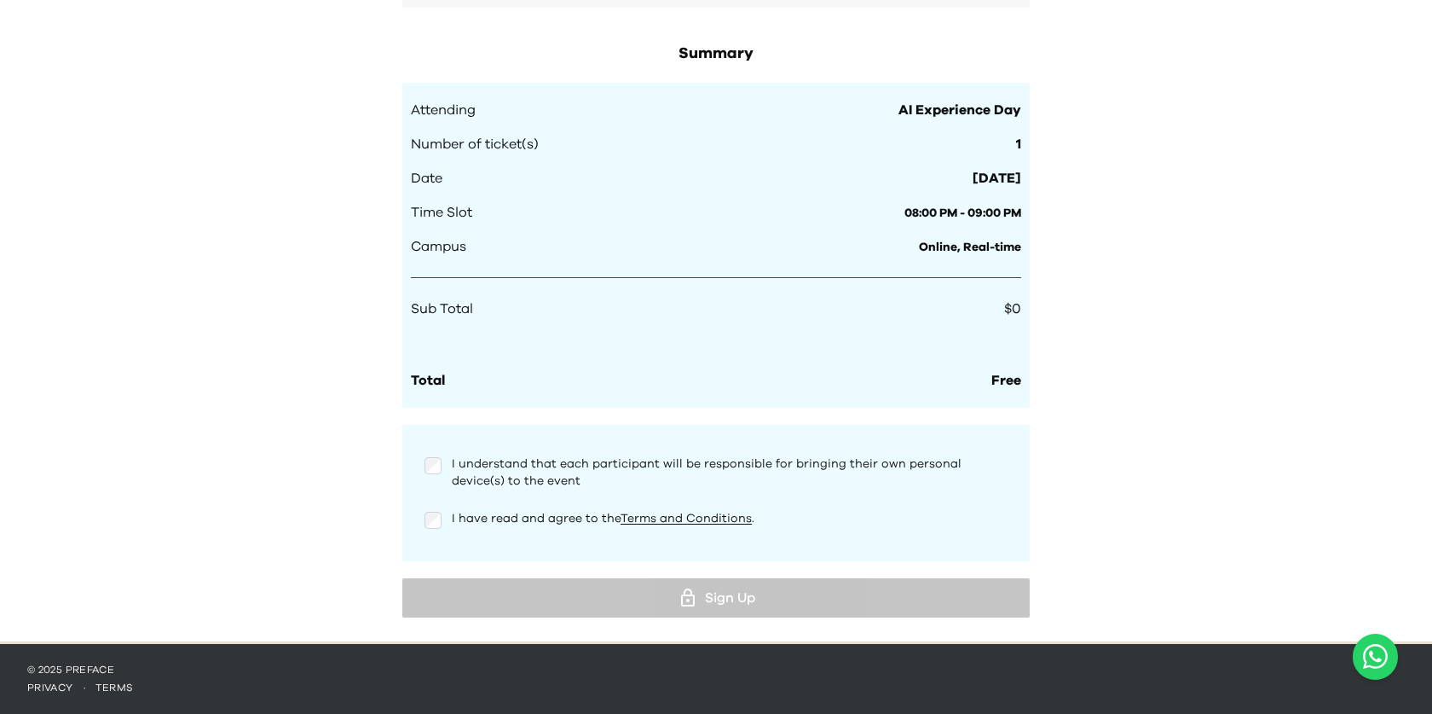
click at [437, 506] on div "I understand that each participant will be responsible for bringing their own p…" at bounding box center [716, 493] width 610 height 102
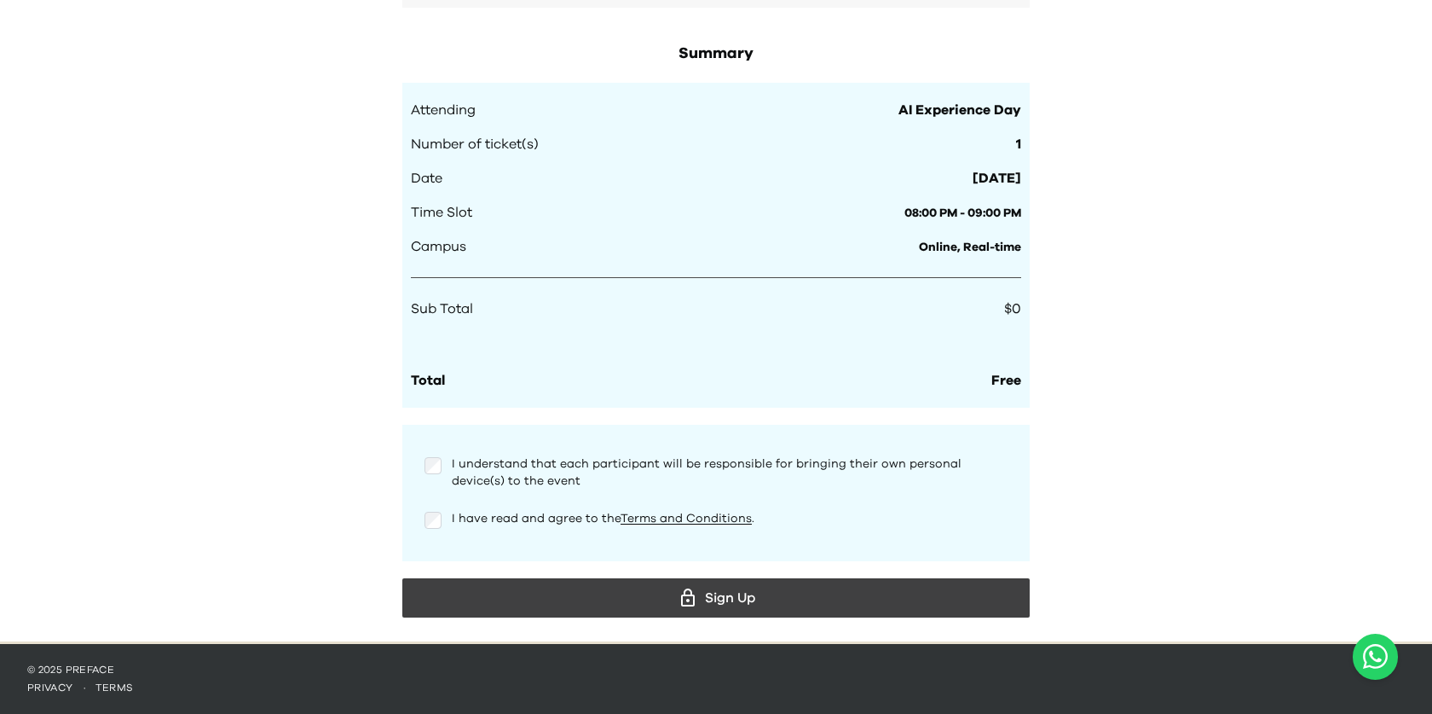
click at [553, 577] on div "Summary Attending AI Experience Day Number of ticket(s) 1 Date [DATE] Time Slot…" at bounding box center [715, 333] width 627 height 582
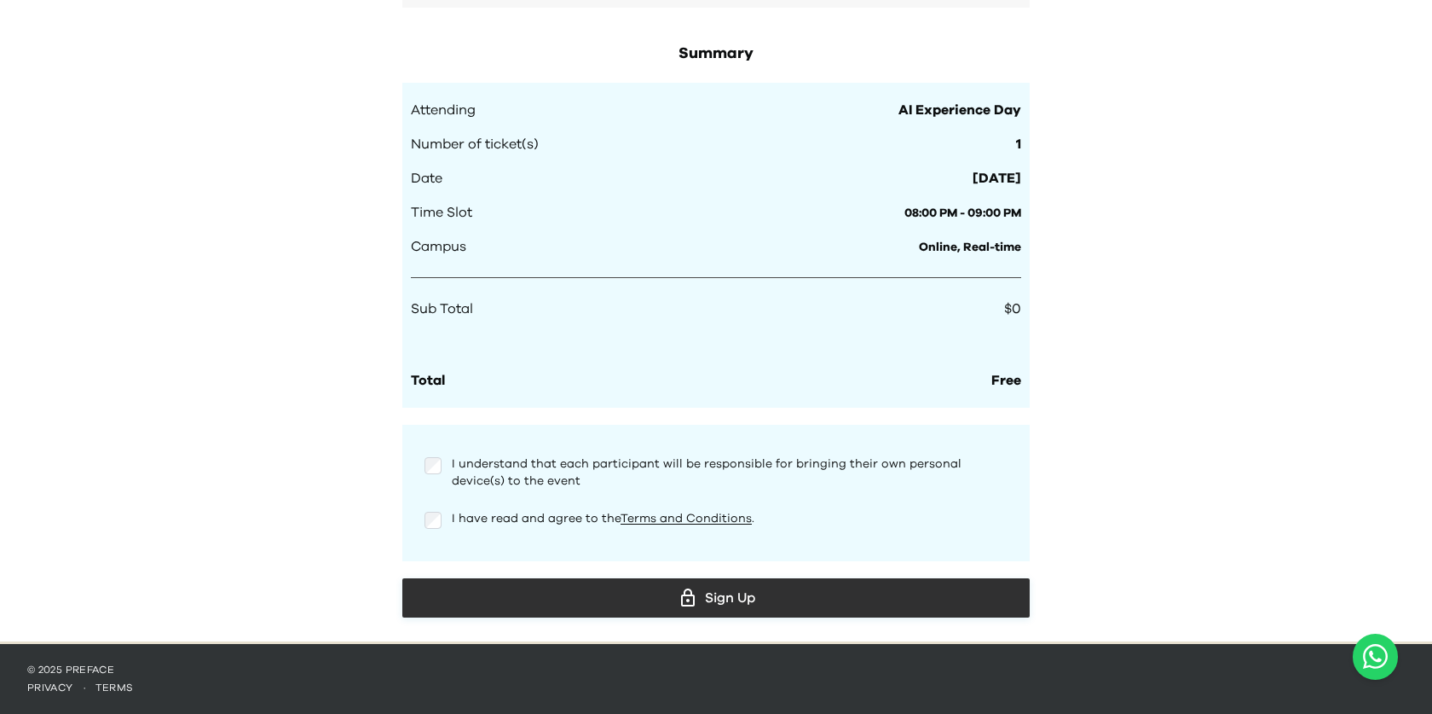
click at [551, 588] on div "Sign Up" at bounding box center [716, 598] width 600 height 26
